Goal: Information Seeking & Learning: Check status

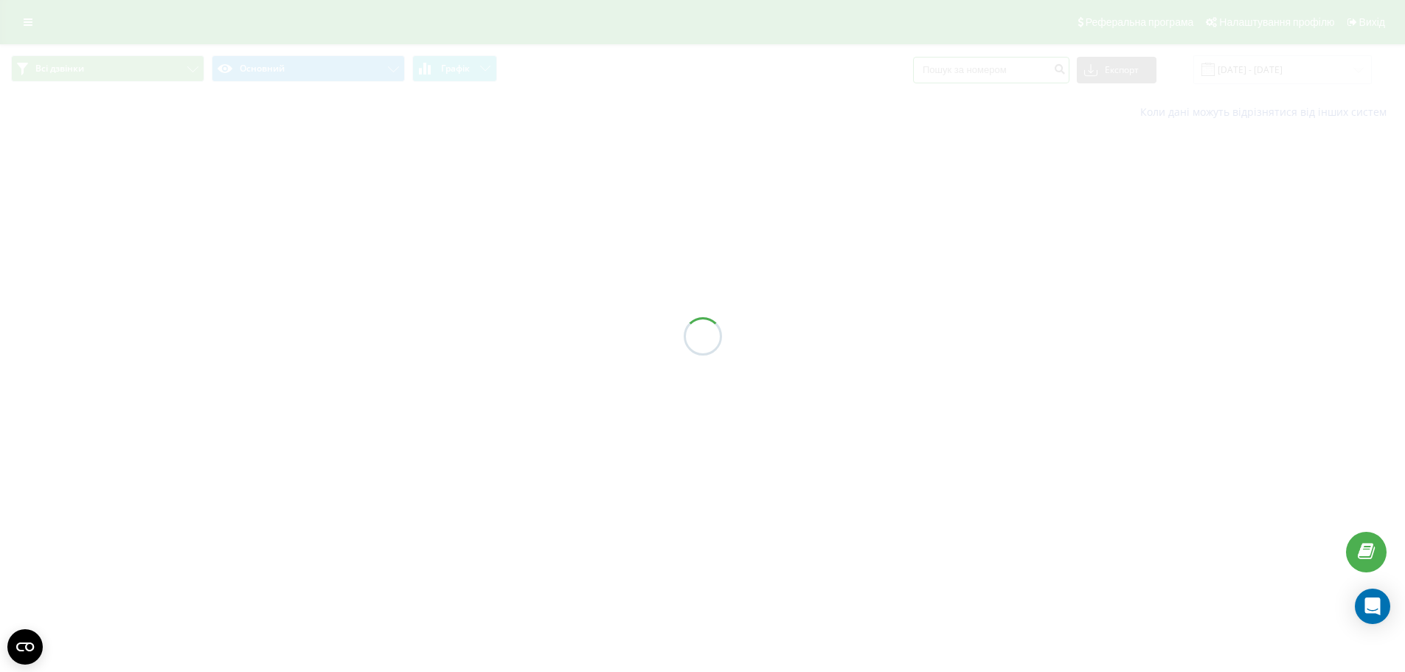
click at [973, 72] on input at bounding box center [991, 70] width 156 height 27
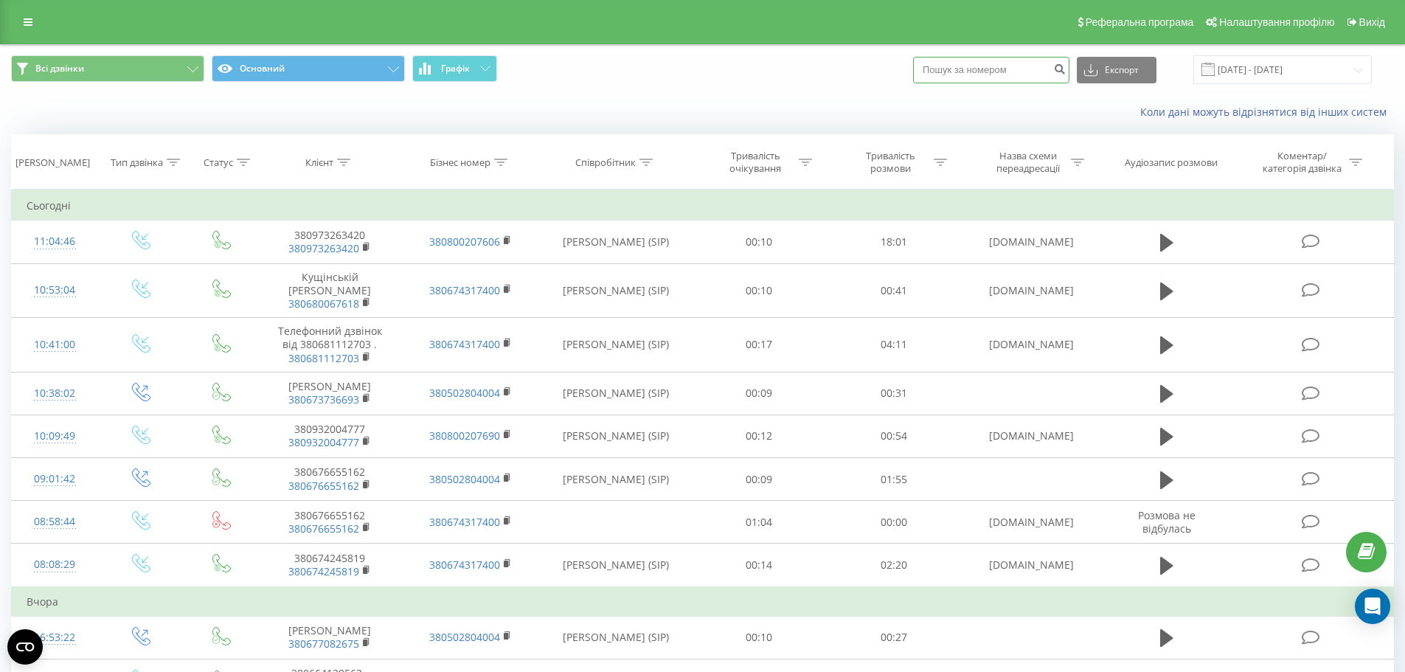
click at [976, 73] on input at bounding box center [991, 70] width 156 height 27
paste input "380631896716"
type input "380631896716"
click at [1066, 66] on button "submit" at bounding box center [1060, 70] width 20 height 27
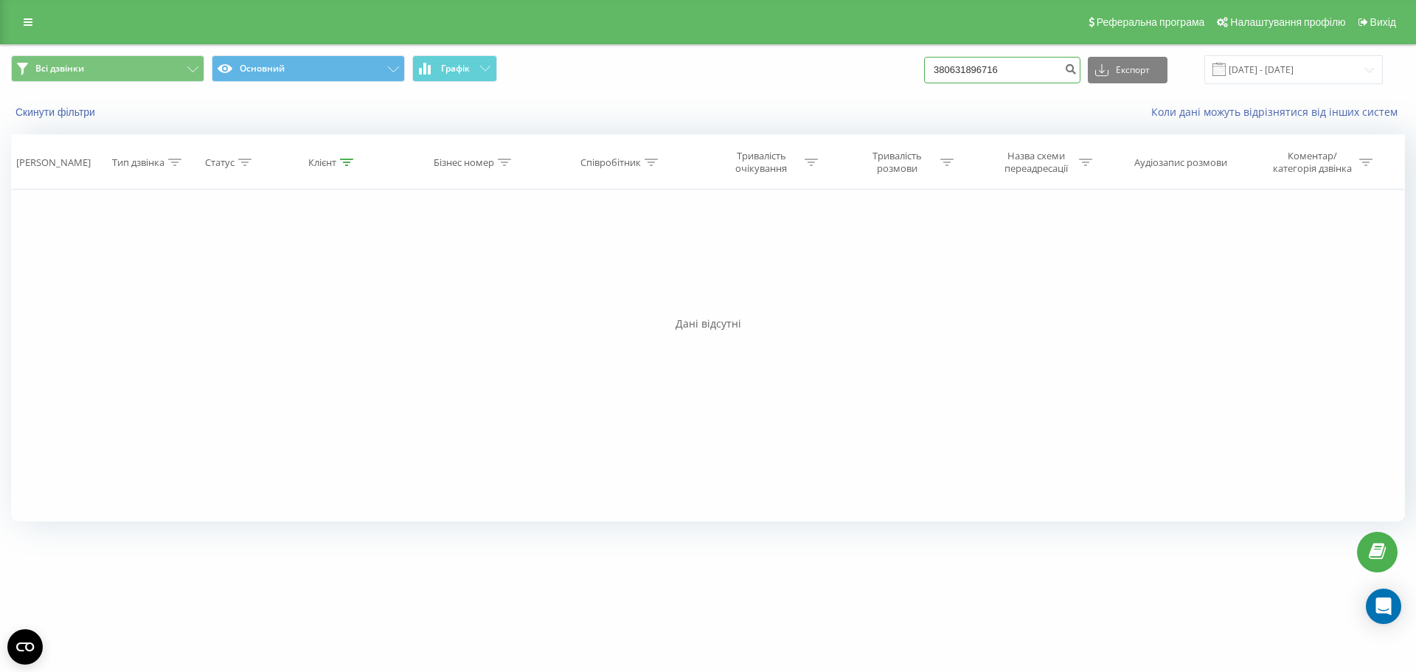
click at [983, 71] on input "380631896716" at bounding box center [1002, 70] width 156 height 27
drag, startPoint x: 959, startPoint y: 69, endPoint x: 924, endPoint y: 74, distance: 35.0
click at [924, 74] on div "Всі дзвінки Основний Графік 380631896716 Експорт .csv .xls .xlsx [DATE] - [DATE]" at bounding box center [708, 69] width 1394 height 29
type input "0631896716"
click at [1077, 69] on icon "submit" at bounding box center [1071, 67] width 13 height 9
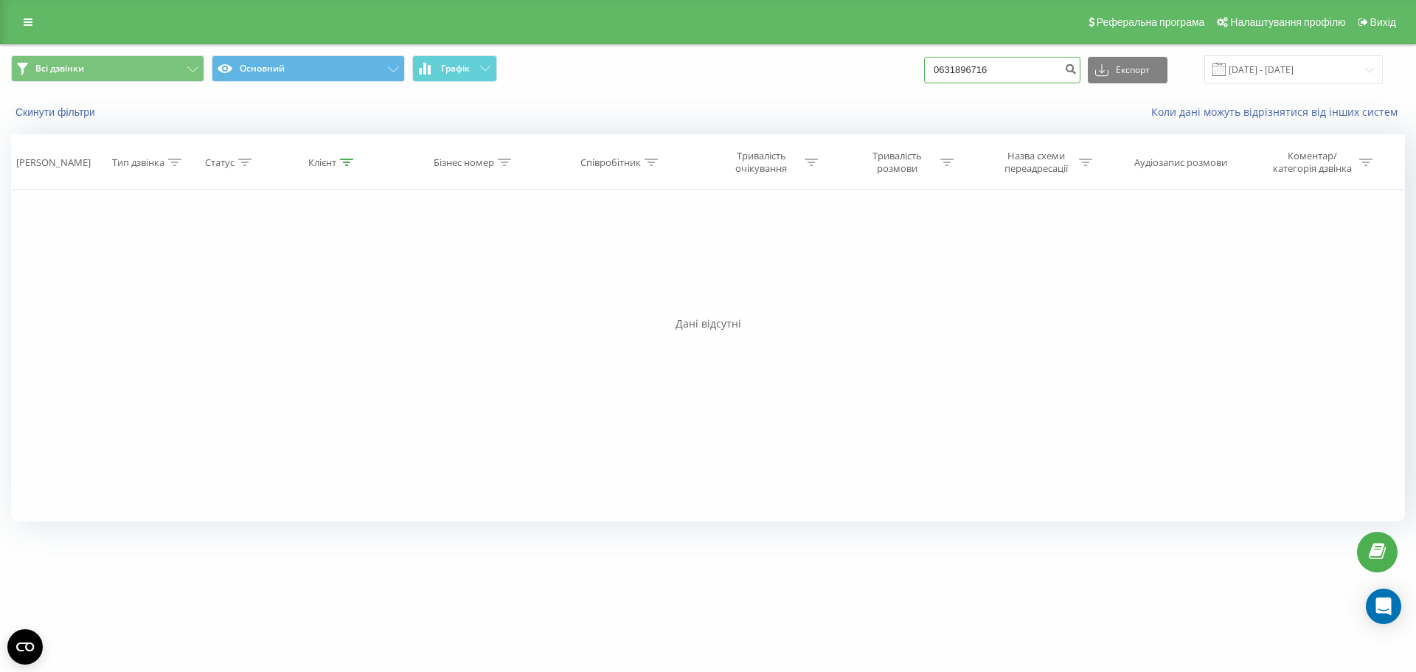
drag, startPoint x: 1011, startPoint y: 71, endPoint x: 957, endPoint y: 69, distance: 53.9
click at [957, 69] on input "0631896716" at bounding box center [1002, 70] width 156 height 27
click at [1037, 67] on input "0631896716" at bounding box center [1002, 70] width 156 height 27
drag, startPoint x: 1003, startPoint y: 72, endPoint x: 837, endPoint y: 72, distance: 165.3
click at [837, 72] on div "Всі дзвінки Основний Графік 0631896716 Експорт .csv .xls .xlsx 19.05.2025 - 19.…" at bounding box center [708, 69] width 1394 height 29
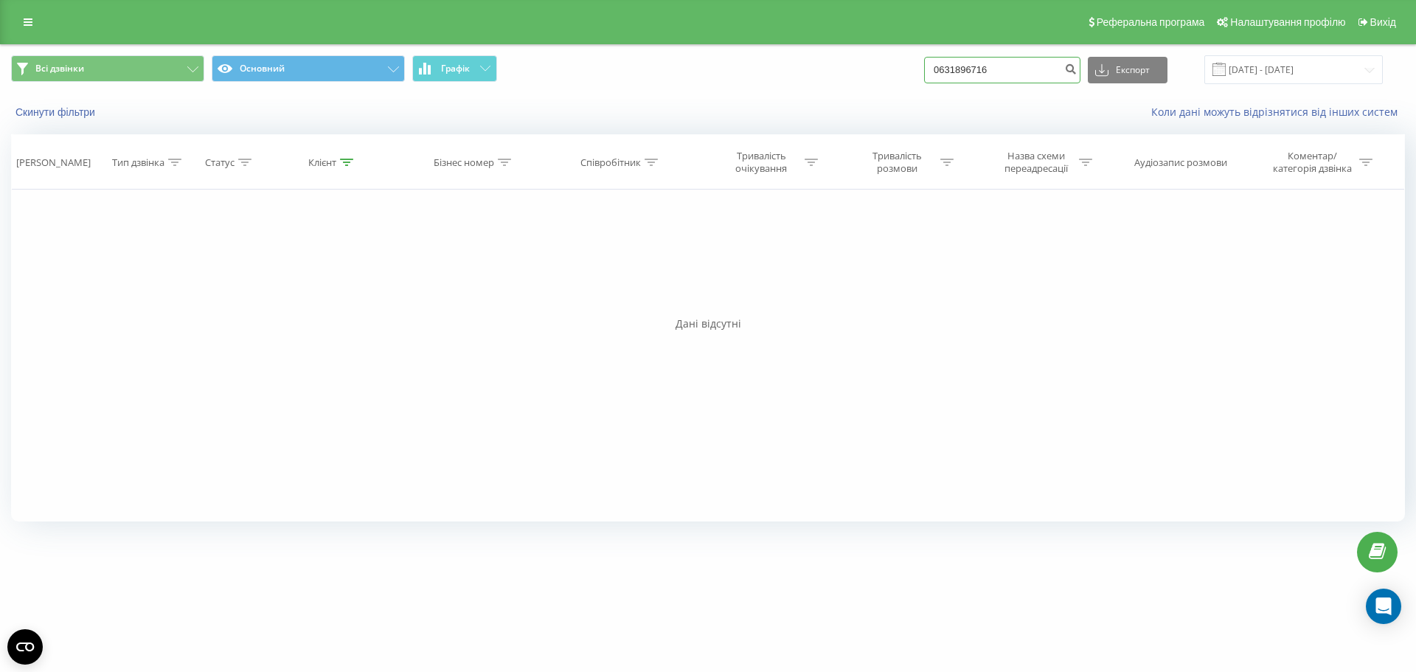
click at [966, 69] on input "0631896716" at bounding box center [1002, 70] width 156 height 27
drag, startPoint x: 1029, startPoint y: 69, endPoint x: 876, endPoint y: 80, distance: 153.1
click at [867, 74] on div "Всі дзвінки Основний Графік 0631896716 Експорт .csv .xls .xlsx 19.05.2025 - 19.…" at bounding box center [708, 69] width 1394 height 29
paste input "38"
type input "380631896716"
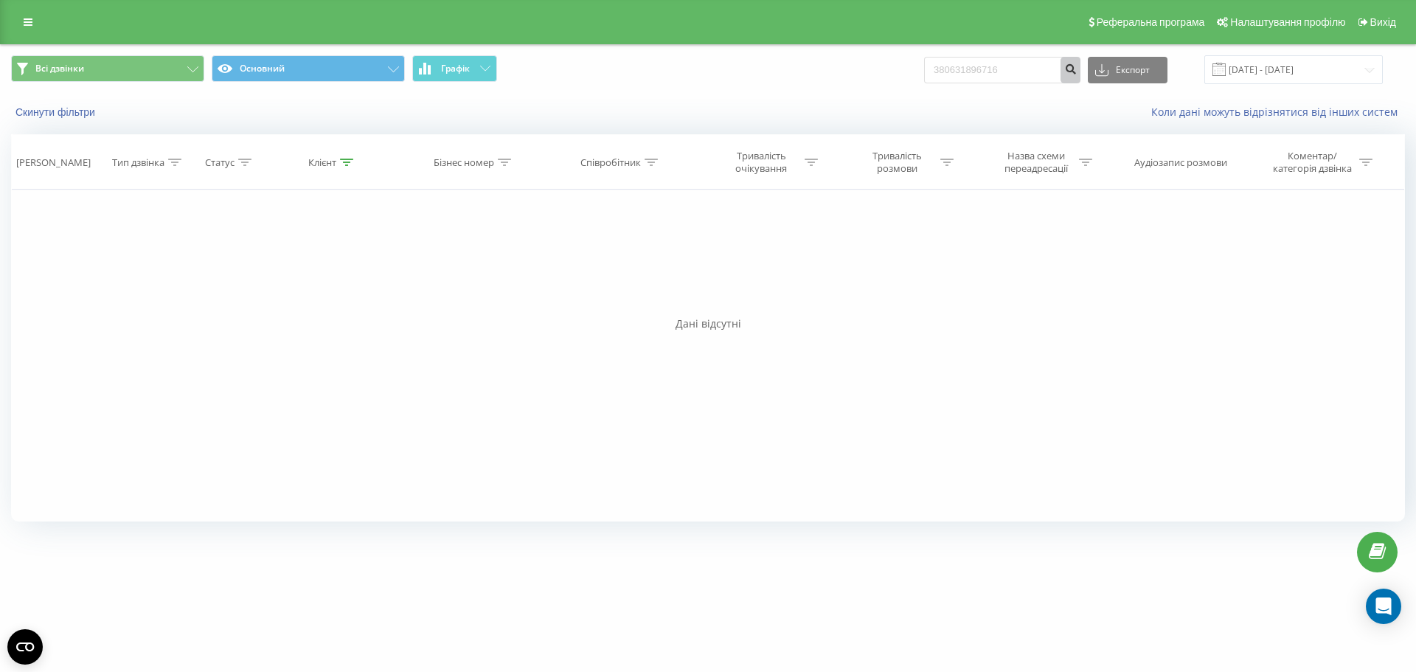
click at [1077, 68] on icon "submit" at bounding box center [1071, 67] width 13 height 9
